Goal: Task Accomplishment & Management: Complete application form

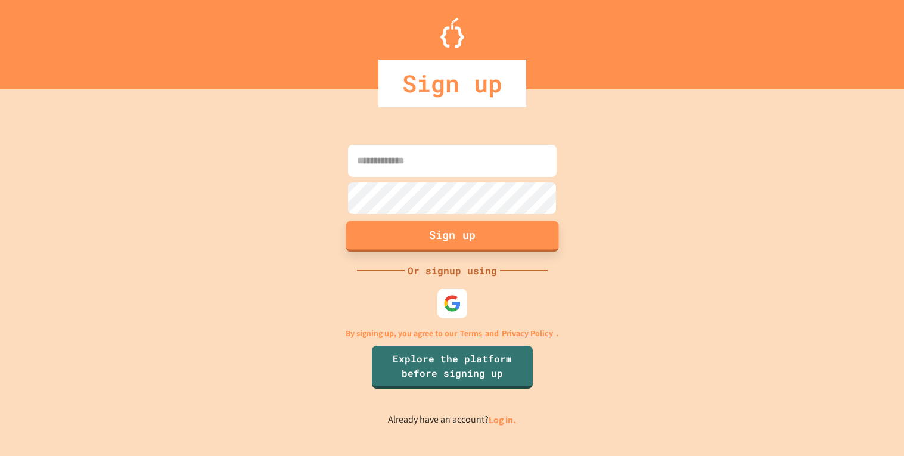
type input "**********"
click at [464, 244] on button "Sign up" at bounding box center [451, 236] width 213 height 31
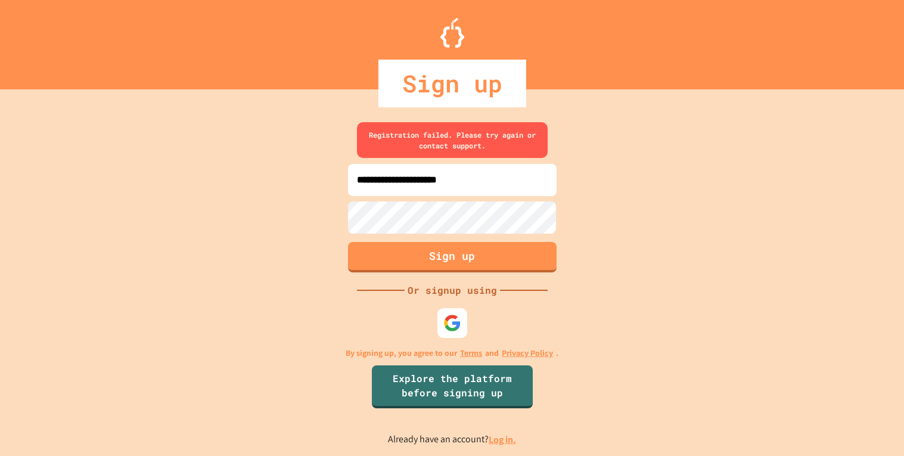
click at [497, 443] on link "Log in." at bounding box center [501, 439] width 27 height 13
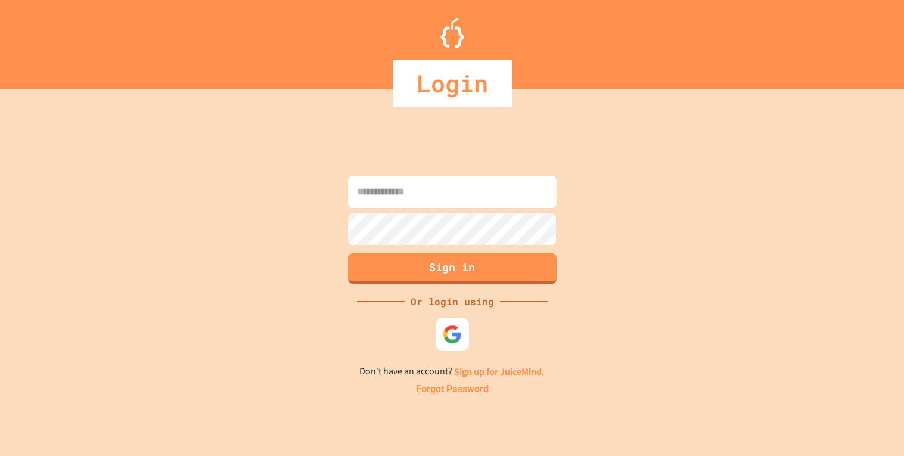
click at [454, 329] on img at bounding box center [452, 335] width 20 height 20
